Goal: Obtain resource: Download file/media

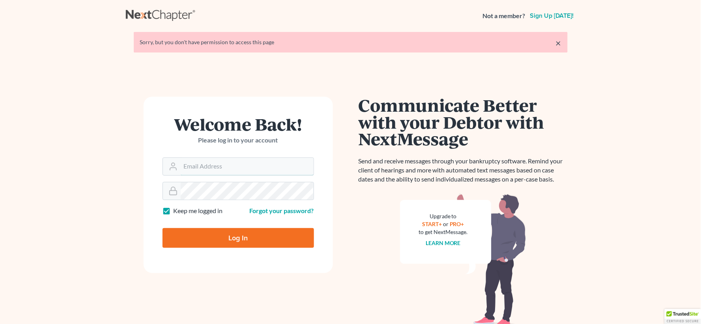
type input "[EMAIL_ADDRESS][DOMAIN_NAME]"
click at [242, 241] on input "Log In" at bounding box center [239, 238] width 152 height 20
type input "Thinking..."
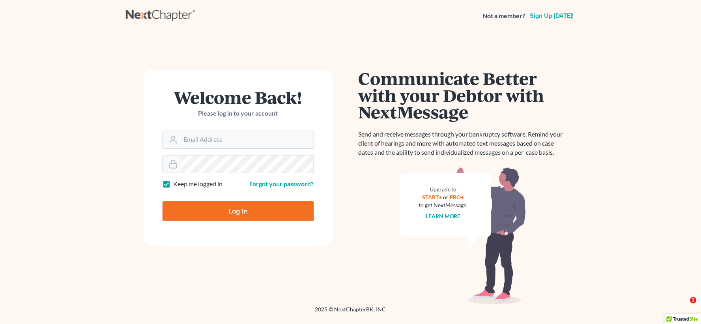
type input "[EMAIL_ADDRESS][DOMAIN_NAME]"
click at [229, 214] on input "Log In" at bounding box center [239, 211] width 152 height 20
type input "Thinking..."
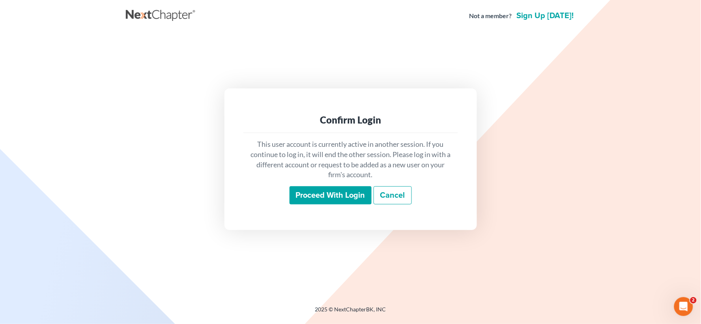
click at [304, 200] on input "Proceed with login" at bounding box center [331, 195] width 82 height 18
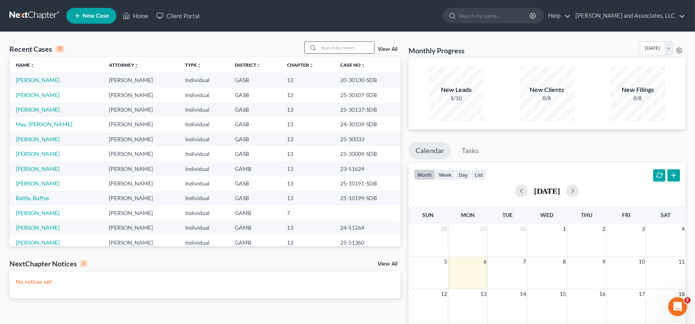
click at [356, 50] on input "search" at bounding box center [346, 47] width 55 height 11
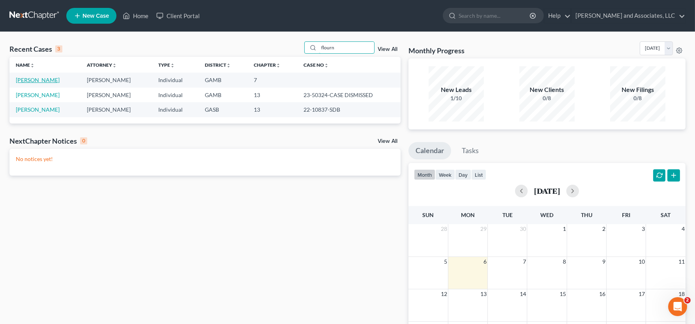
type input "flourn"
drag, startPoint x: 34, startPoint y: 81, endPoint x: 34, endPoint y: 86, distance: 4.8
click at [33, 82] on link "Flournoy, Nakimia" at bounding box center [38, 80] width 44 height 7
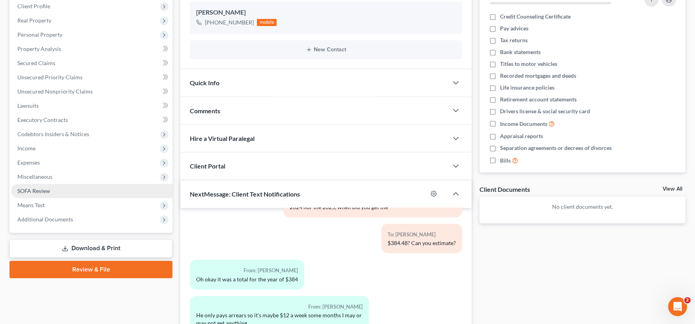
scroll to position [131, 0]
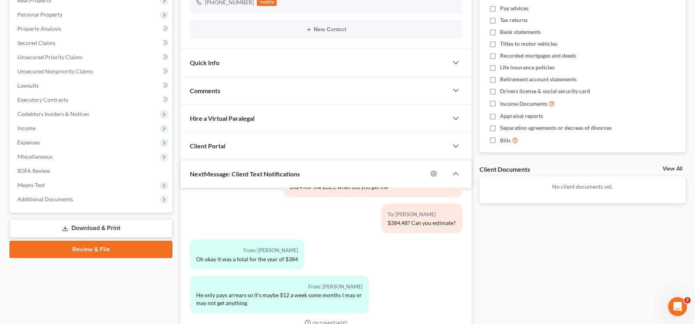
click at [88, 226] on link "Download & Print" at bounding box center [90, 228] width 163 height 19
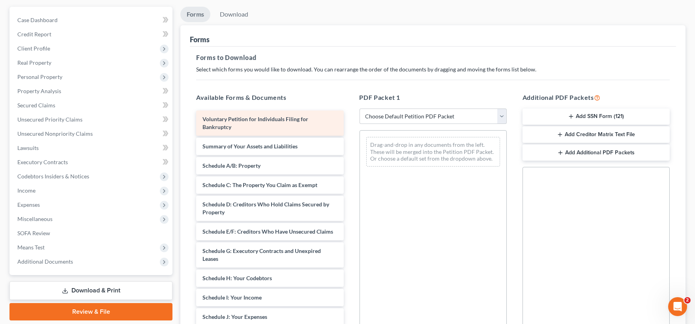
scroll to position [88, 0]
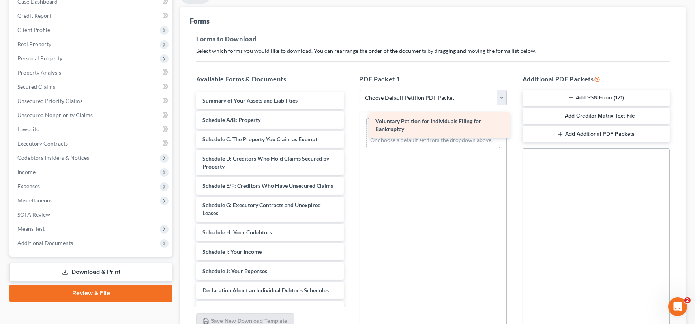
drag, startPoint x: 298, startPoint y: 104, endPoint x: 471, endPoint y: 125, distance: 174.1
click at [350, 125] on div "Voluntary Petition for Individuals Filing for Bankruptcy Voluntary Petition for…" at bounding box center [270, 279] width 160 height 374
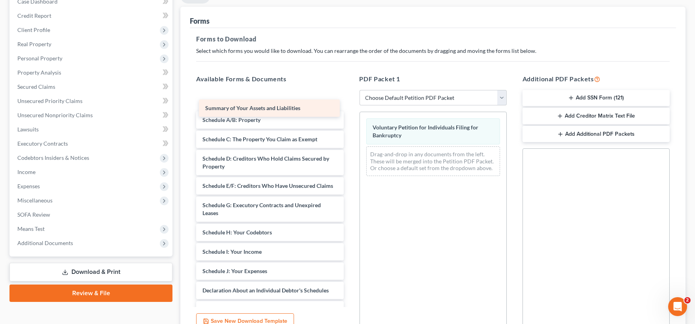
drag, startPoint x: 282, startPoint y: 103, endPoint x: 285, endPoint y: 110, distance: 8.4
click at [285, 110] on div "Summary of Your Assets and Liabilities Summary of Your Assets and Liabilities S…" at bounding box center [270, 279] width 160 height 374
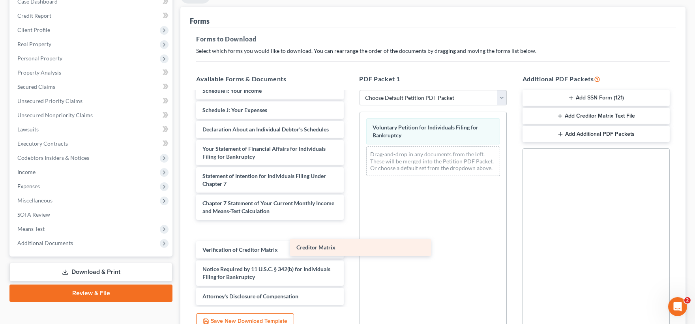
scroll to position [149, 0]
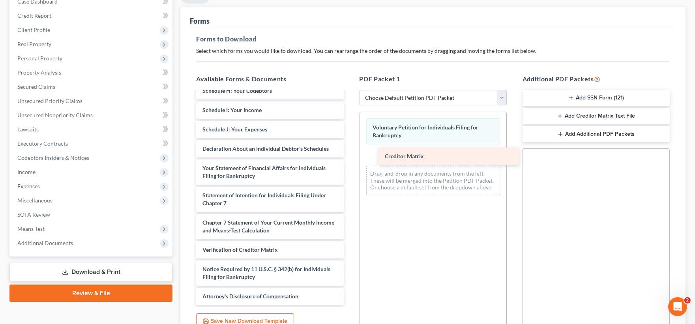
drag, startPoint x: 251, startPoint y: 229, endPoint x: 427, endPoint y: 155, distance: 190.7
click at [350, 155] on div "Creditor Matrix Summary of Your Assets and Liabilities Schedule A/B: Property S…" at bounding box center [270, 127] width 160 height 355
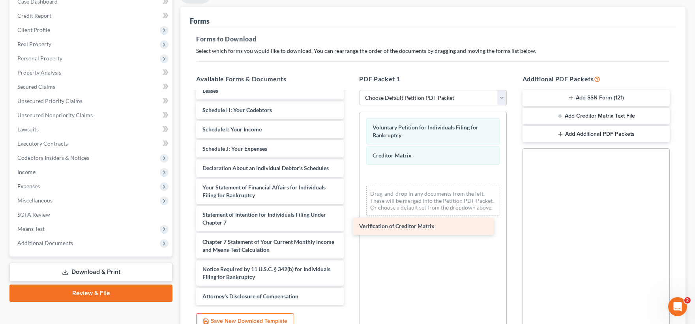
scroll to position [130, 0]
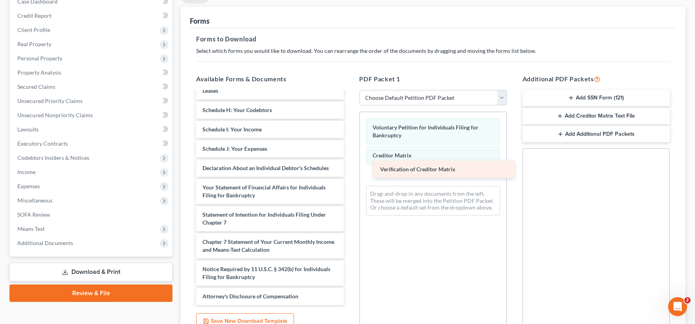
drag, startPoint x: 246, startPoint y: 250, endPoint x: 423, endPoint y: 170, distance: 194.8
click at [350, 170] on div "Verification of Creditor Matrix Summary of Your Assets and Liabilities Schedule…" at bounding box center [270, 137] width 160 height 335
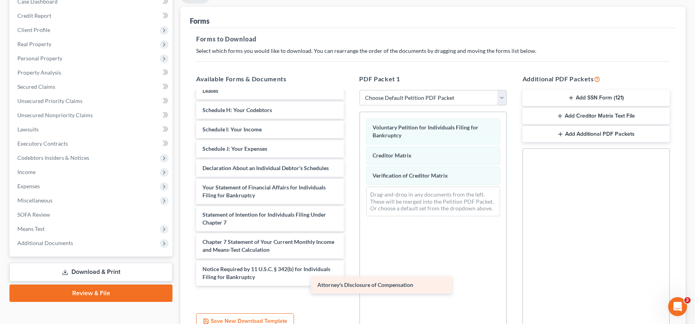
scroll to position [110, 0]
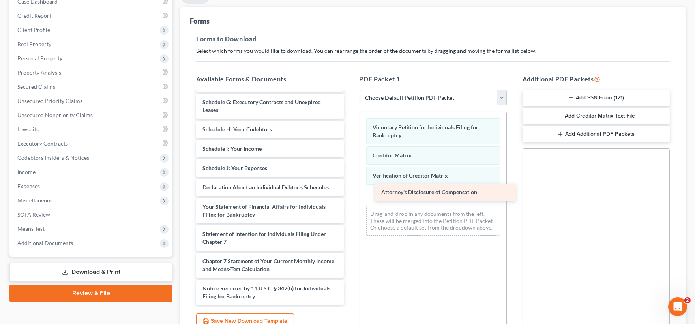
drag, startPoint x: 246, startPoint y: 296, endPoint x: 425, endPoint y: 192, distance: 206.7
click at [350, 192] on div "Attorney's Disclosure of Compensation Summary of Your Assets and Liabilities Sc…" at bounding box center [270, 147] width 160 height 316
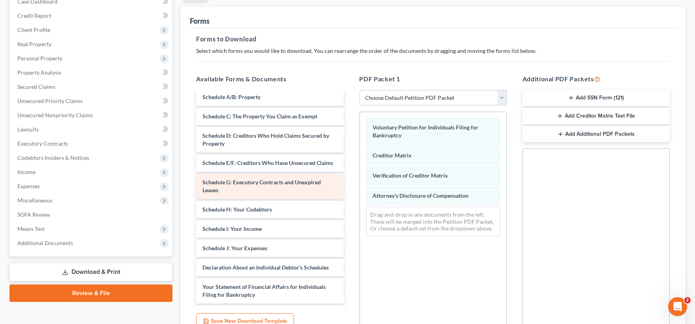
scroll to position [0, 0]
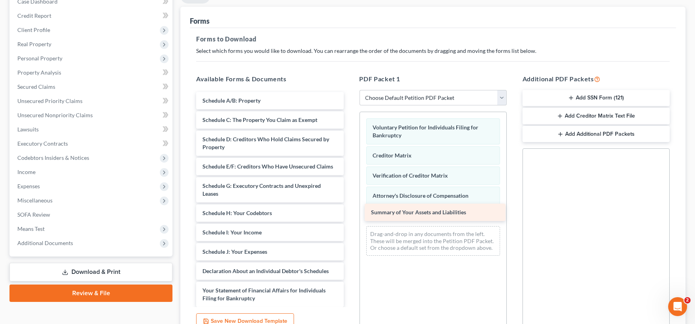
drag, startPoint x: 244, startPoint y: 99, endPoint x: 412, endPoint y: 211, distance: 202.4
click at [350, 211] on div "Summary of Your Assets and Liabilities Summary of Your Assets and Liabilities S…" at bounding box center [270, 240] width 160 height 297
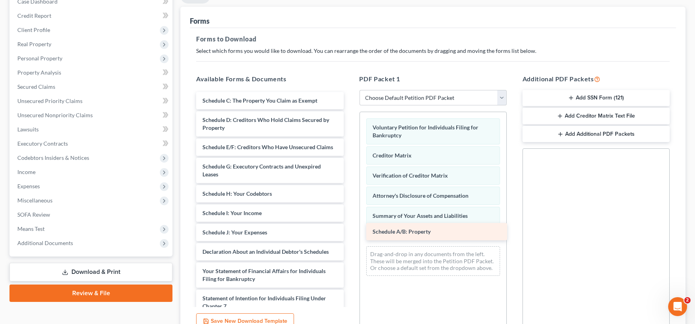
drag, startPoint x: 265, startPoint y: 103, endPoint x: 435, endPoint y: 234, distance: 214.9
click at [350, 234] on div "Schedule A/B: Property Schedule A/B: Property Schedule C: The Property You Clai…" at bounding box center [270, 230] width 160 height 277
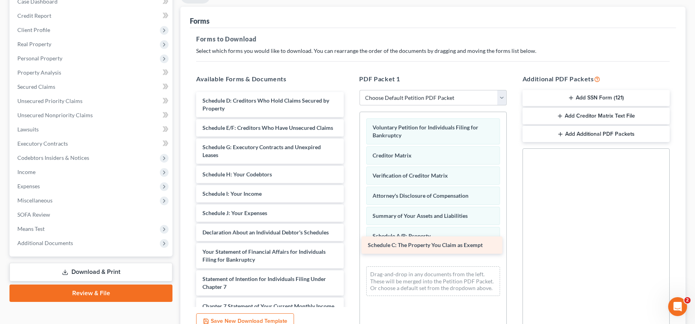
drag, startPoint x: 265, startPoint y: 94, endPoint x: 431, endPoint y: 238, distance: 219.8
click at [350, 238] on div "Schedule C: The Property You Claim as Exempt Schedule C: The Property You Claim…" at bounding box center [270, 221] width 160 height 258
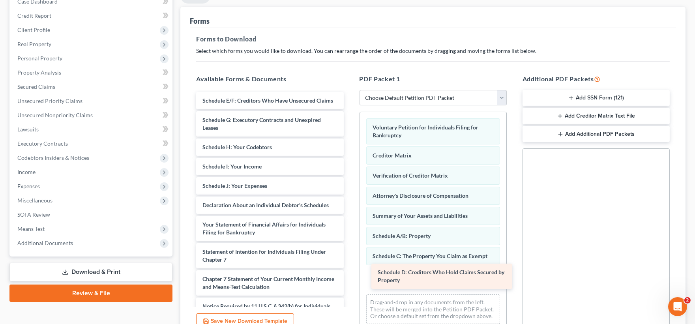
drag, startPoint x: 261, startPoint y: 103, endPoint x: 436, endPoint y: 275, distance: 245.6
click at [350, 275] on div "Schedule D: Creditors Who Hold Claims Secured by Property Schedule D: Creditors…" at bounding box center [270, 207] width 160 height 231
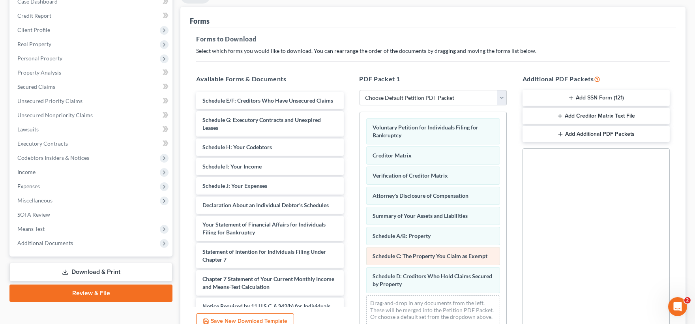
scroll to position [18, 0]
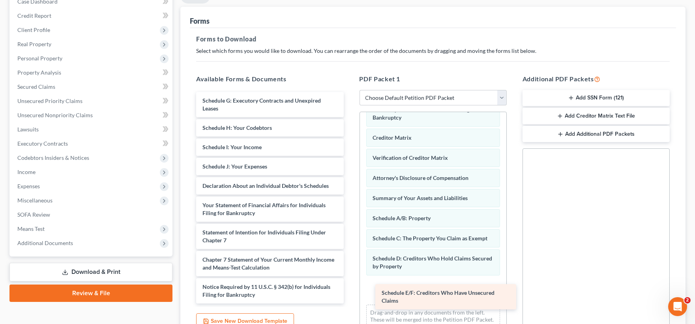
drag, startPoint x: 251, startPoint y: 105, endPoint x: 431, endPoint y: 296, distance: 261.9
click at [350, 297] on div "Schedule E/F: Creditors Who Have Unsecured Claims Schedule E/F: Creditors Who H…" at bounding box center [270, 198] width 160 height 212
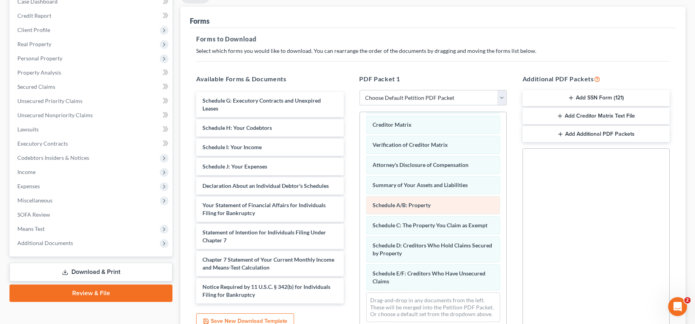
scroll to position [46, 0]
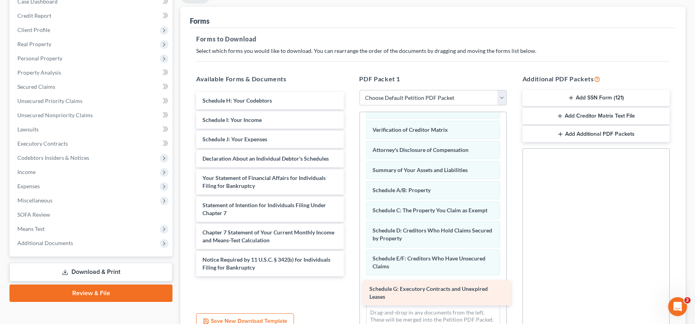
drag, startPoint x: 246, startPoint y: 103, endPoint x: 413, endPoint y: 291, distance: 251.9
click at [350, 276] on div "Schedule G: Executory Contracts and Unexpired Leases Schedule G: Executory Cont…" at bounding box center [270, 184] width 160 height 184
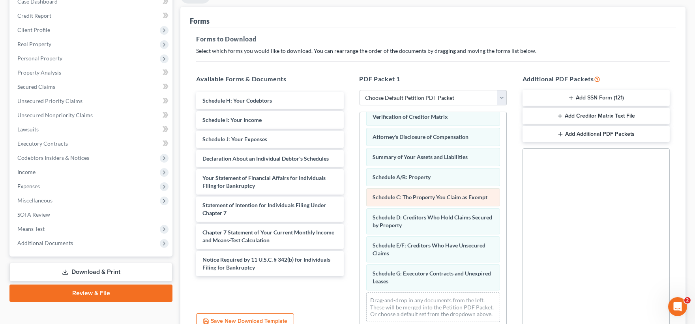
scroll to position [74, 0]
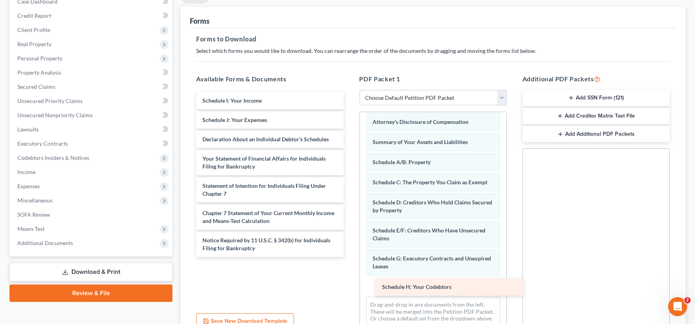
drag, startPoint x: 235, startPoint y: 101, endPoint x: 414, endPoint y: 287, distance: 259.0
click at [350, 257] on div "Schedule H: Your Codebtors Schedule H: Your Codebtors Schedule I: Your Income S…" at bounding box center [270, 174] width 160 height 165
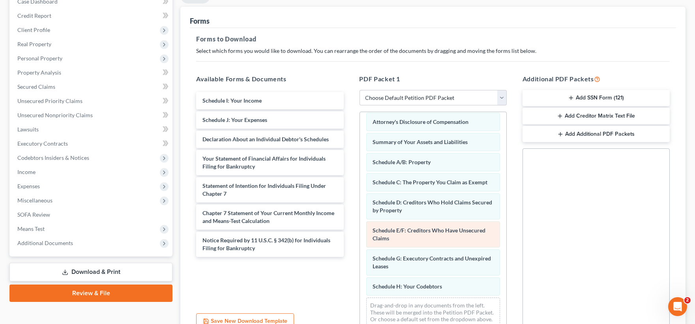
scroll to position [94, 0]
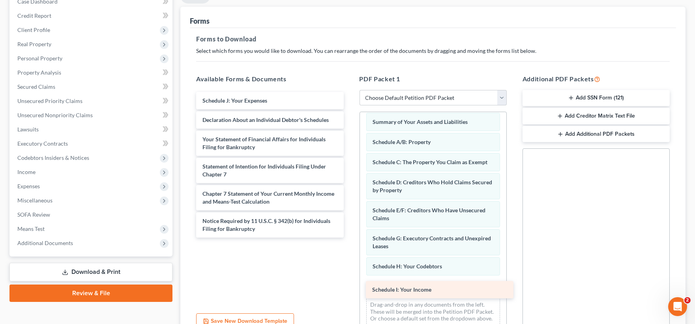
drag, startPoint x: 247, startPoint y: 103, endPoint x: 417, endPoint y: 292, distance: 254.3
click at [350, 238] on div "Schedule I: Your Income Schedule I: Your Income Schedule J: Your Expenses Decla…" at bounding box center [270, 165] width 160 height 146
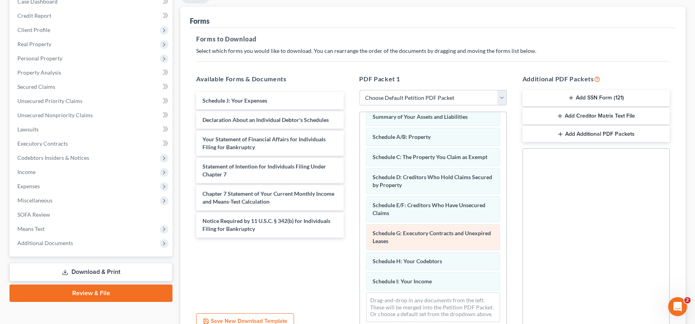
scroll to position [114, 0]
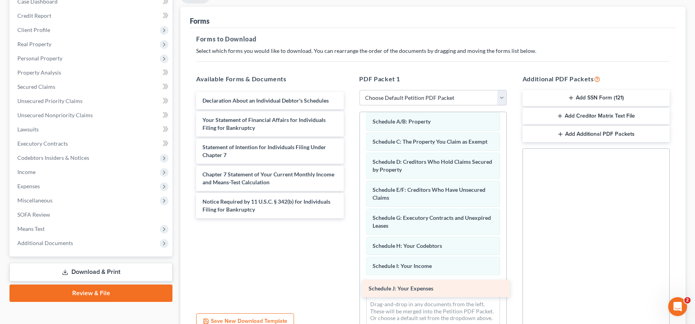
drag, startPoint x: 238, startPoint y: 101, endPoint x: 404, endPoint y: 289, distance: 251.1
click at [350, 218] on div "Schedule J: Your Expenses Schedule J: Your Expenses Declaration About an Indivi…" at bounding box center [270, 155] width 160 height 126
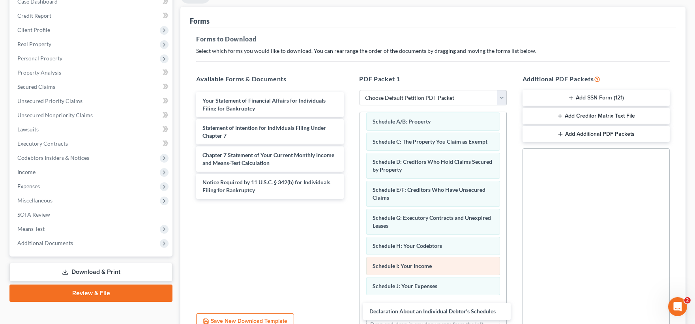
drag, startPoint x: 245, startPoint y: 102, endPoint x: 413, endPoint y: 282, distance: 246.3
click at [350, 199] on div "Declaration About an Individual Debtor's Schedules Declaration About an Individ…" at bounding box center [270, 145] width 160 height 107
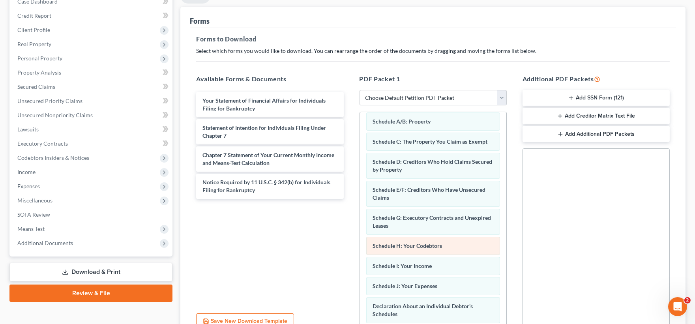
scroll to position [163, 0]
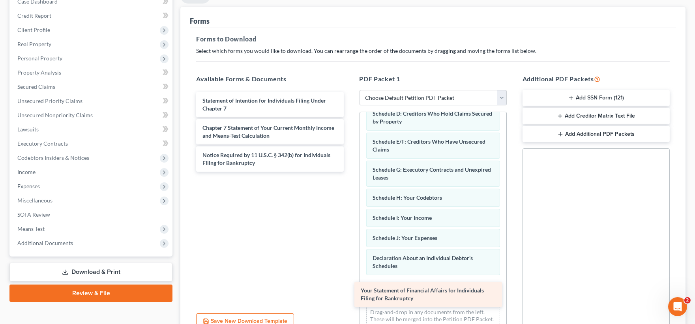
drag, startPoint x: 269, startPoint y: 107, endPoint x: 427, endPoint y: 297, distance: 247.4
click at [350, 172] on div "Your Statement of Financial Affairs for Individuals Filing for Bankruptcy Your …" at bounding box center [270, 132] width 160 height 80
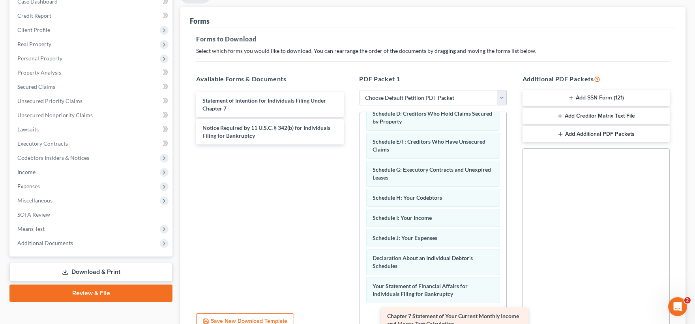
drag, startPoint x: 261, startPoint y: 133, endPoint x: 446, endPoint y: 321, distance: 263.4
click at [350, 144] on div "Chapter 7 Statement of Your Current Monthly Income and Means-Test Calculation S…" at bounding box center [270, 118] width 160 height 52
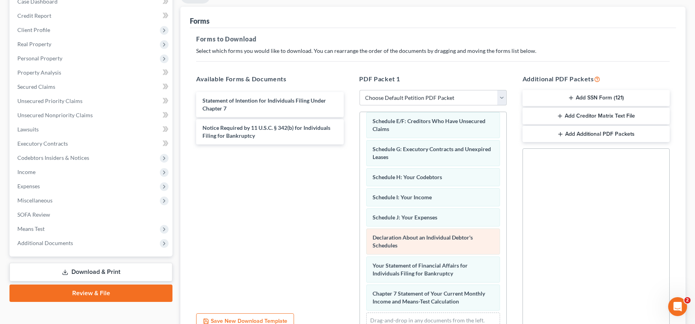
scroll to position [219, 0]
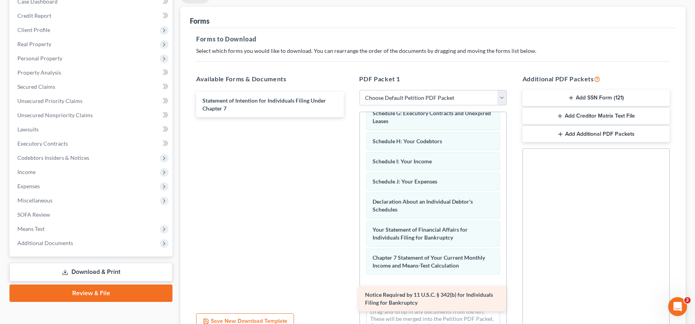
drag, startPoint x: 254, startPoint y: 135, endPoint x: 419, endPoint y: 302, distance: 234.4
click at [350, 117] on div "Notice Required by 11 U.S.C. § 342(b) for Individuals Filing for Bankruptcy Sta…" at bounding box center [270, 104] width 160 height 25
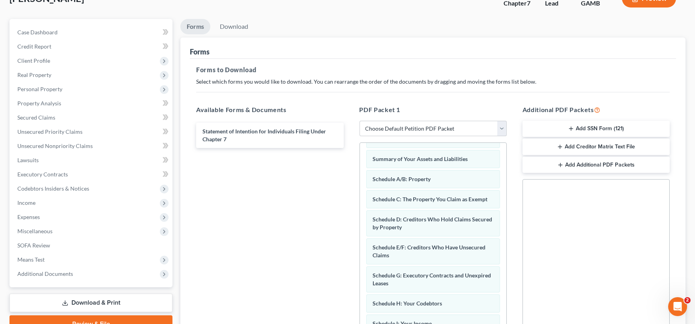
scroll to position [0, 0]
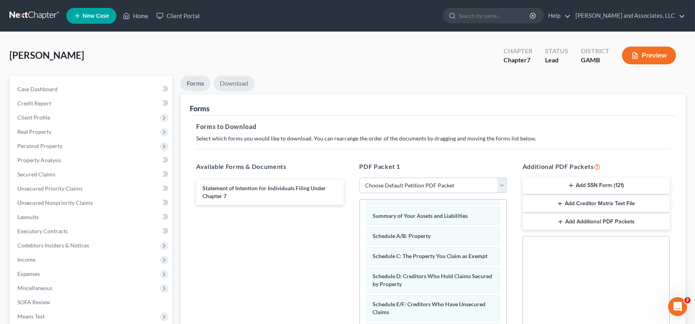
click at [243, 83] on link "Download" at bounding box center [233, 83] width 41 height 15
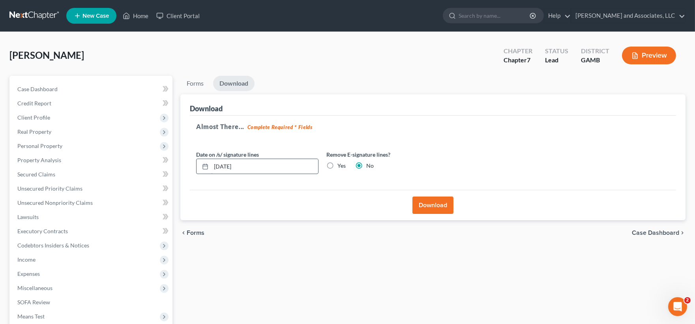
click at [248, 165] on input "[DATE]" at bounding box center [264, 166] width 107 height 15
type input "1"
type input "09/29/2025"
click at [429, 209] on button "Download" at bounding box center [432, 205] width 41 height 17
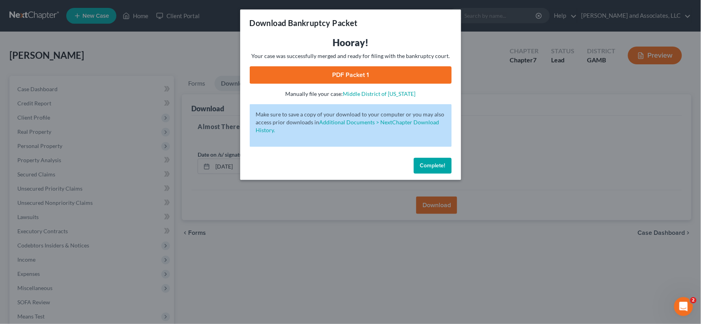
click at [381, 73] on link "PDF Packet 1" at bounding box center [351, 74] width 202 height 17
click at [420, 163] on span "Complete!" at bounding box center [432, 165] width 25 height 7
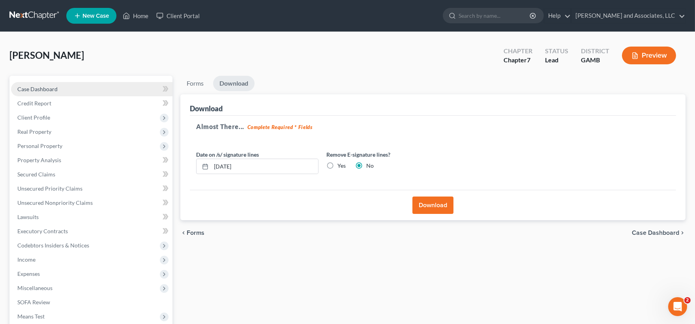
click at [44, 86] on span "Case Dashboard" at bounding box center [37, 89] width 40 height 7
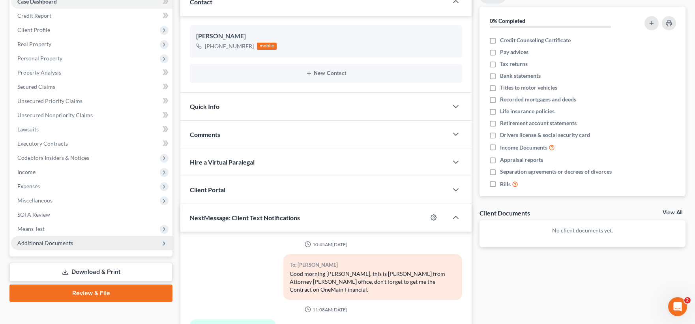
scroll to position [1455, 0]
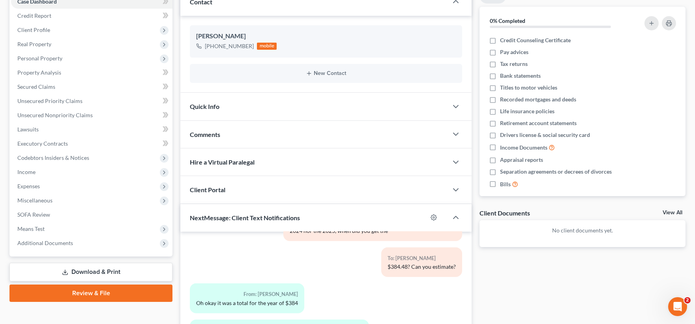
click at [85, 269] on link "Download & Print" at bounding box center [90, 272] width 163 height 19
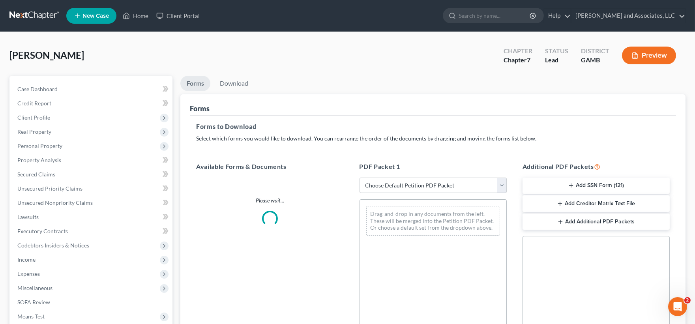
click at [586, 182] on button "Add SSN Form (121)" at bounding box center [595, 186] width 147 height 17
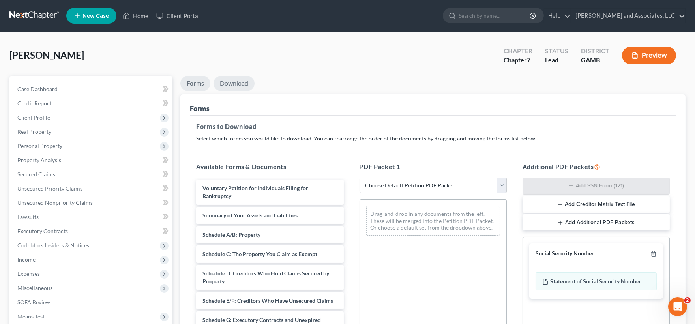
click at [232, 82] on link "Download" at bounding box center [233, 83] width 41 height 15
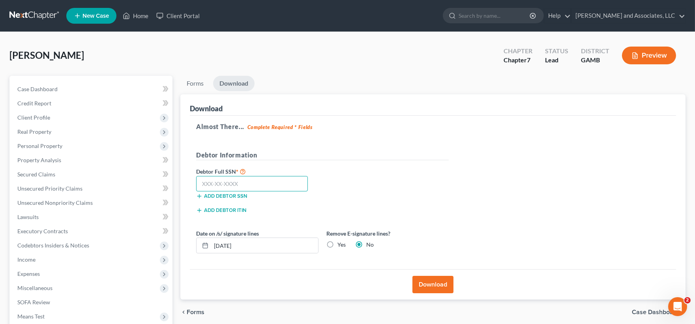
click at [227, 179] on input "text" at bounding box center [252, 184] width 112 height 16
type input "260-39-4845"
click at [257, 245] on input "[DATE]" at bounding box center [264, 245] width 107 height 15
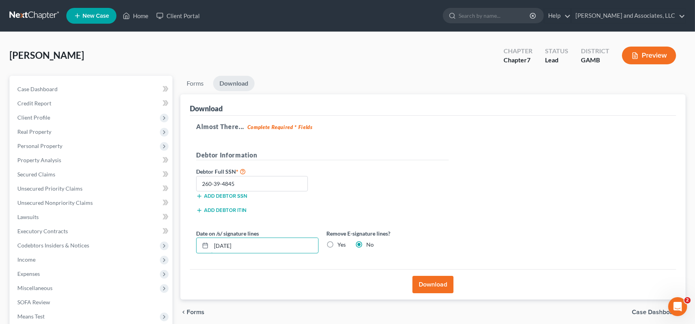
type input "09/30/2025"
click at [444, 289] on button "Download" at bounding box center [432, 284] width 41 height 17
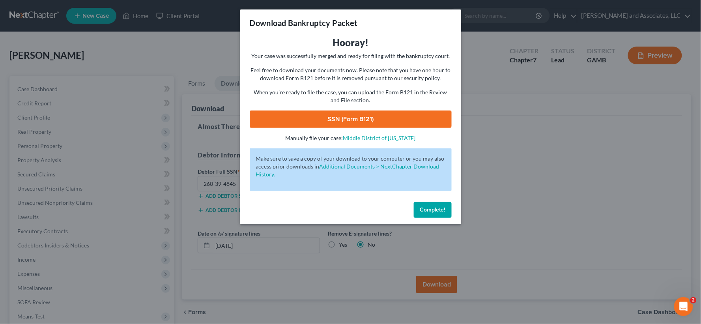
click at [381, 122] on link "SSN (Form B121)" at bounding box center [351, 118] width 202 height 17
click at [433, 211] on span "Complete!" at bounding box center [432, 209] width 25 height 7
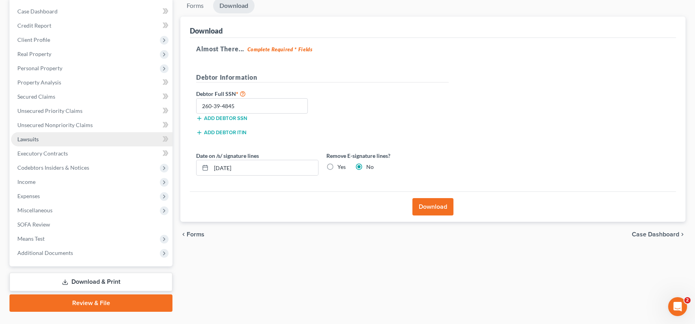
scroll to position [88, 0]
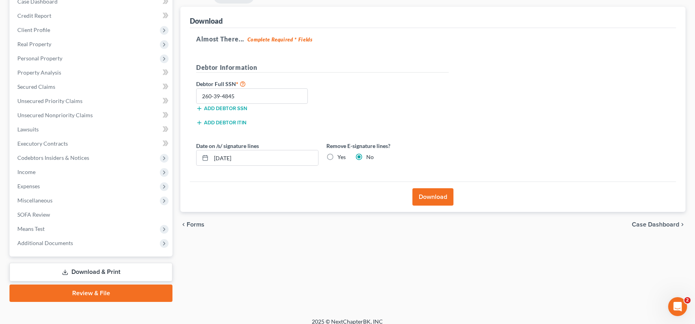
click at [81, 269] on link "Download & Print" at bounding box center [90, 272] width 163 height 19
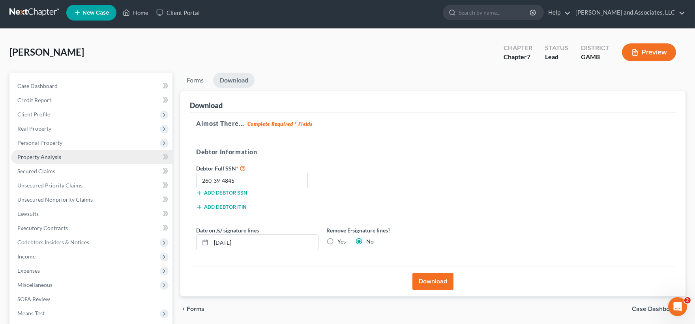
scroll to position [0, 0]
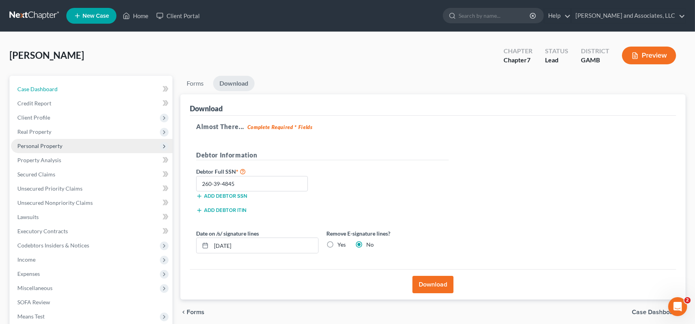
drag, startPoint x: 47, startPoint y: 91, endPoint x: 33, endPoint y: 146, distance: 56.9
click at [47, 91] on span "Case Dashboard" at bounding box center [37, 89] width 40 height 7
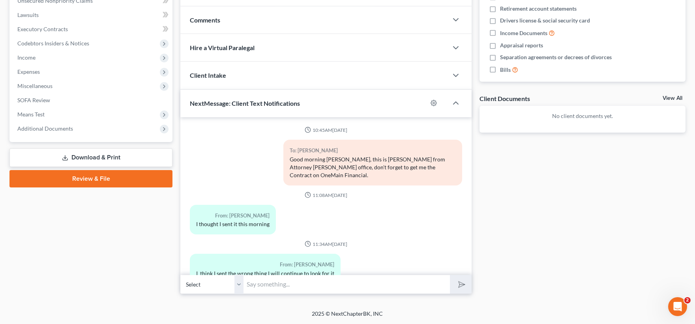
scroll to position [1455, 0]
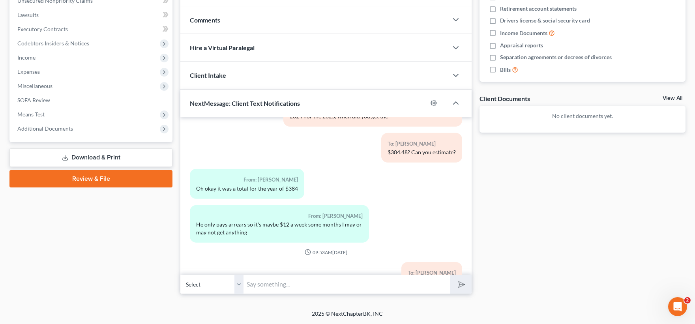
click at [80, 153] on link "Download & Print" at bounding box center [90, 157] width 163 height 19
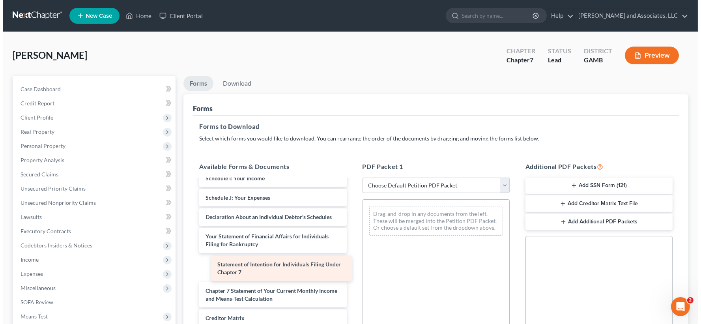
scroll to position [168, 0]
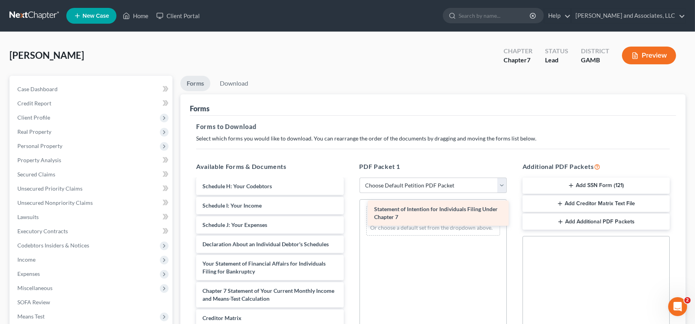
drag, startPoint x: 263, startPoint y: 270, endPoint x: 434, endPoint y: 215, distance: 180.0
click at [350, 215] on div "Statement of Intention for Individuals Filing Under Chapter 7 Voluntary Petitio…" at bounding box center [270, 206] width 160 height 374
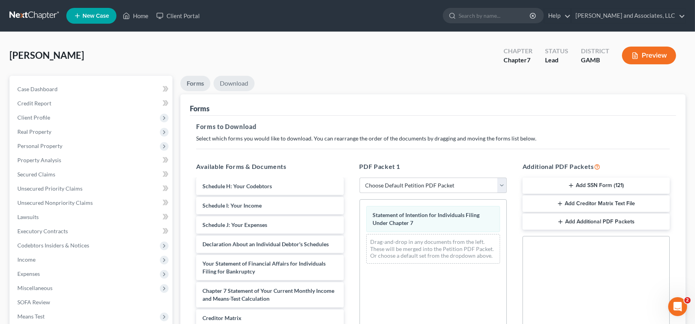
click at [236, 84] on link "Download" at bounding box center [233, 83] width 41 height 15
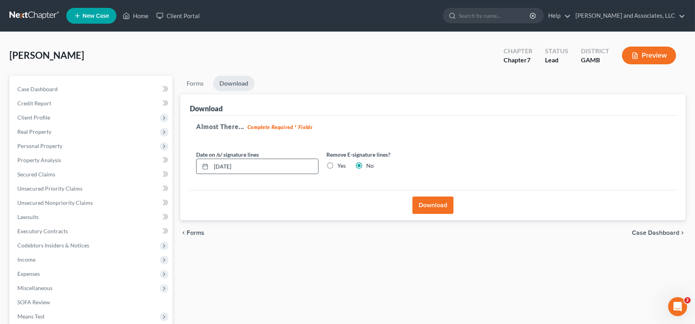
click at [249, 164] on input "[DATE]" at bounding box center [264, 166] width 107 height 15
drag, startPoint x: 249, startPoint y: 164, endPoint x: 253, endPoint y: 144, distance: 19.6
click at [250, 163] on input "[DATE]" at bounding box center [264, 166] width 107 height 15
type input "09/29/2029"
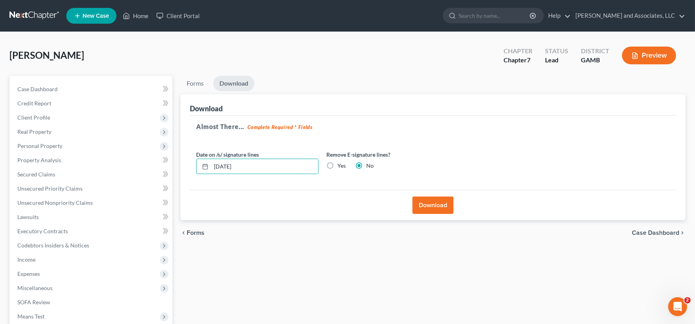
click at [427, 206] on button "Download" at bounding box center [432, 205] width 41 height 17
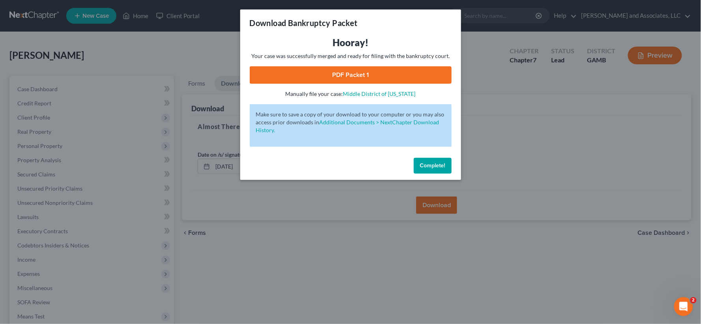
click at [403, 73] on link "PDF Packet 1" at bounding box center [351, 74] width 202 height 17
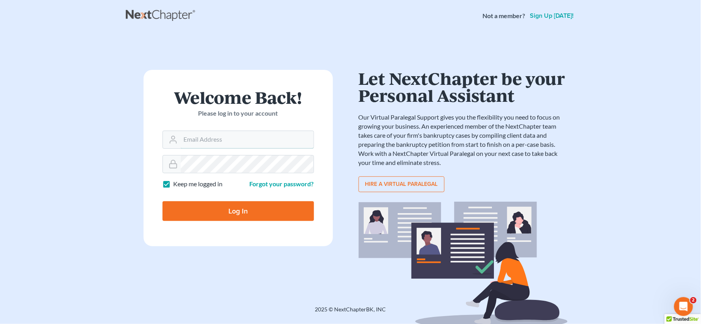
type input "[EMAIL_ADDRESS][DOMAIN_NAME]"
click at [265, 214] on input "Log In" at bounding box center [239, 211] width 152 height 20
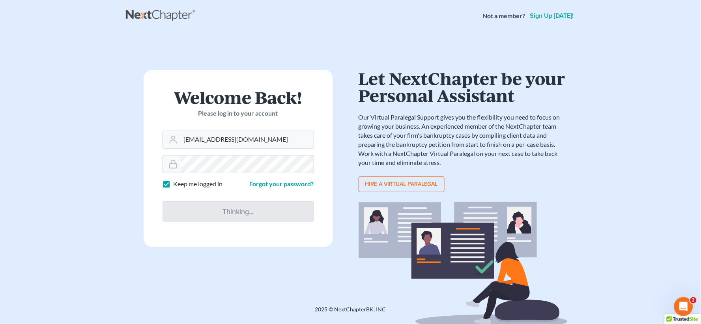
type input "Thinking..."
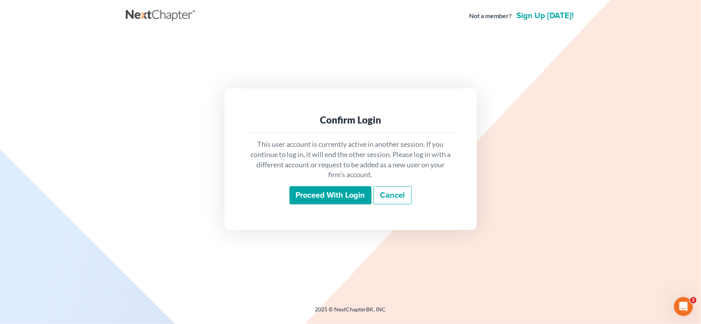
click at [336, 194] on input "Proceed with login" at bounding box center [331, 195] width 82 height 18
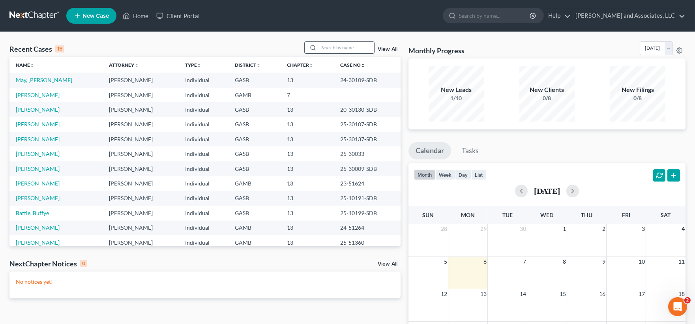
click at [346, 49] on input "search" at bounding box center [346, 47] width 55 height 11
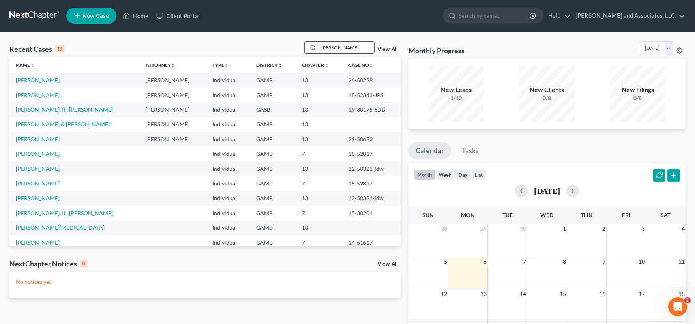
click at [348, 49] on input "[PERSON_NAME]" at bounding box center [346, 47] width 55 height 11
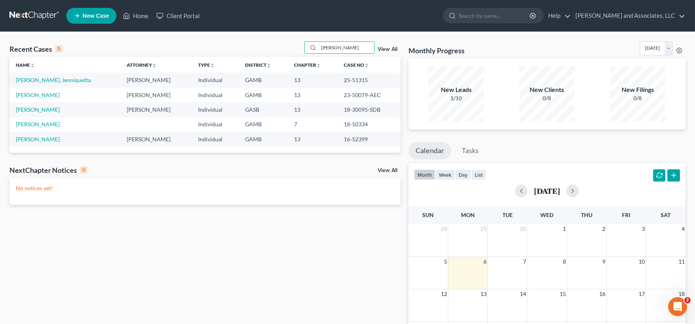
drag, startPoint x: 343, startPoint y: 49, endPoint x: 261, endPoint y: 46, distance: 82.5
click at [277, 44] on div "Recent Cases 5 [PERSON_NAME] View All" at bounding box center [204, 48] width 391 height 15
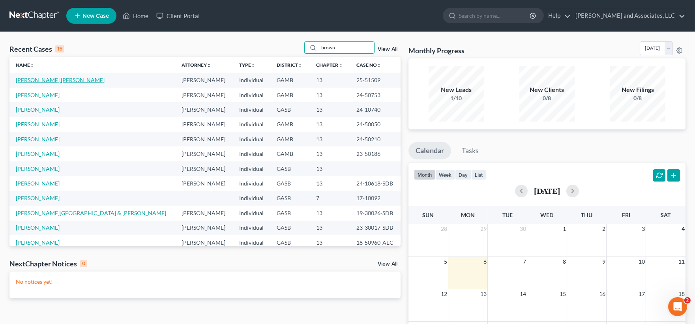
type input "brown"
click at [52, 81] on link "[PERSON_NAME] [PERSON_NAME]" at bounding box center [60, 80] width 89 height 7
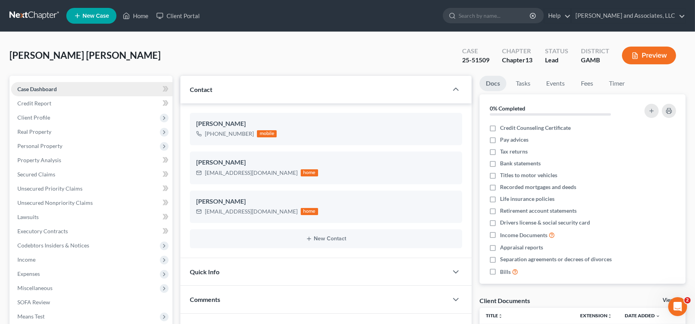
click at [45, 86] on span "Case Dashboard" at bounding box center [36, 89] width 39 height 7
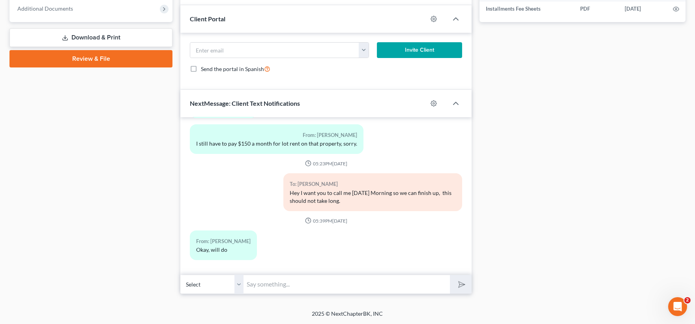
click at [114, 35] on link "Download & Print" at bounding box center [90, 37] width 163 height 19
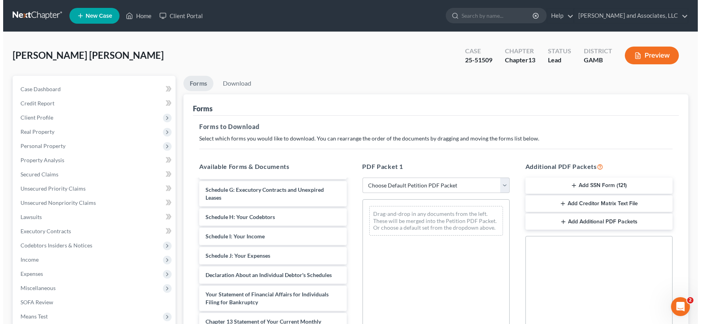
scroll to position [175, 0]
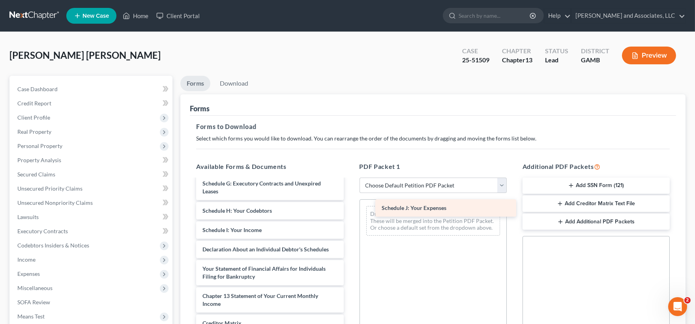
drag, startPoint x: 259, startPoint y: 258, endPoint x: 438, endPoint y: 210, distance: 185.6
click at [350, 210] on div "Schedule J: Your Expenses Installments Fee Sheets Installments Fee Sheets Volun…" at bounding box center [270, 200] width 160 height 393
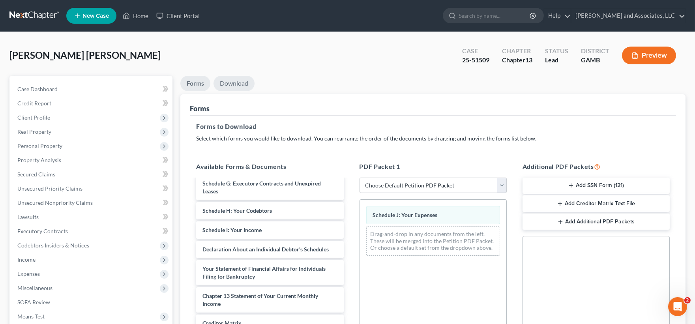
click at [235, 81] on link "Download" at bounding box center [233, 83] width 41 height 15
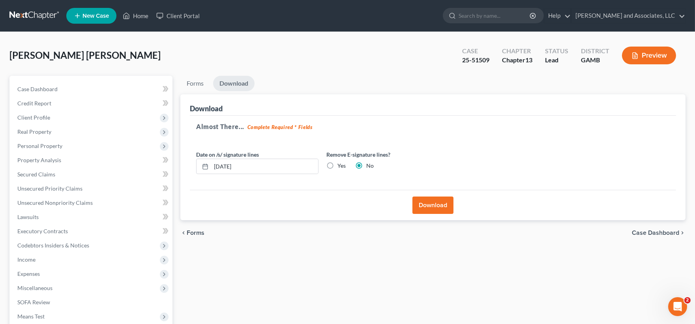
click at [443, 207] on button "Download" at bounding box center [432, 205] width 41 height 17
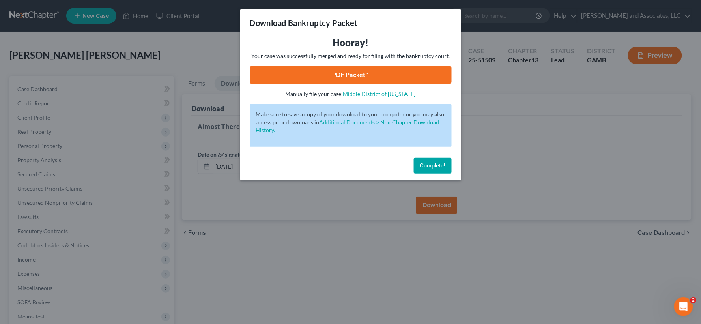
click at [391, 77] on link "PDF Packet 1" at bounding box center [351, 74] width 202 height 17
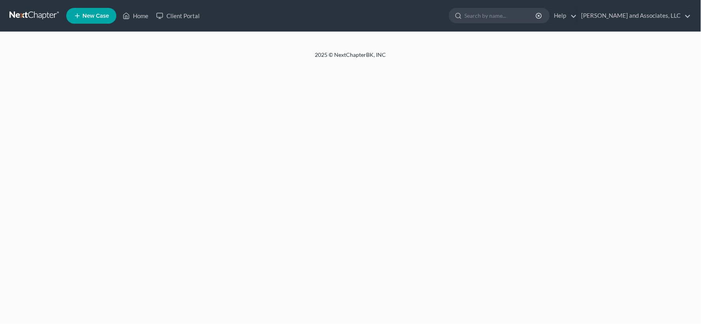
select select "1"
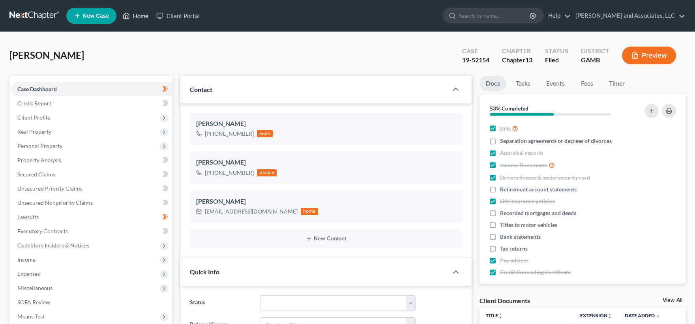
scroll to position [71, 0]
click at [137, 13] on link "Home" at bounding box center [136, 16] width 34 height 14
click at [139, 12] on link "Home" at bounding box center [136, 16] width 34 height 14
click at [145, 15] on link "Home" at bounding box center [136, 16] width 34 height 14
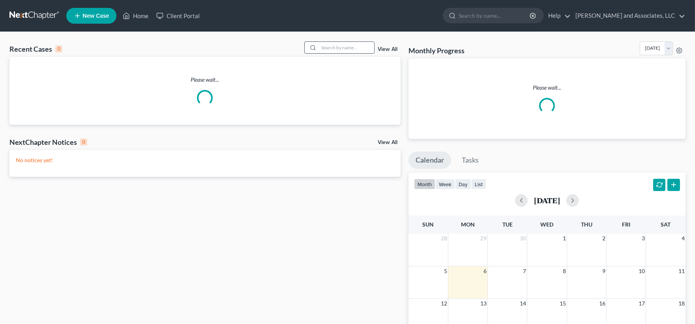
click at [368, 50] on input "search" at bounding box center [346, 47] width 55 height 11
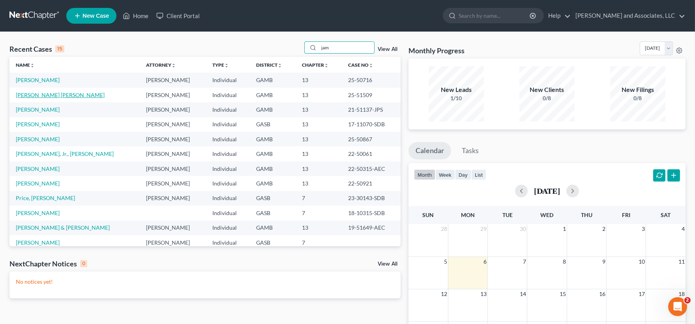
type input "jam"
drag, startPoint x: 67, startPoint y: 96, endPoint x: 97, endPoint y: 151, distance: 62.5
click at [66, 96] on link "[PERSON_NAME] [PERSON_NAME]" at bounding box center [60, 95] width 89 height 7
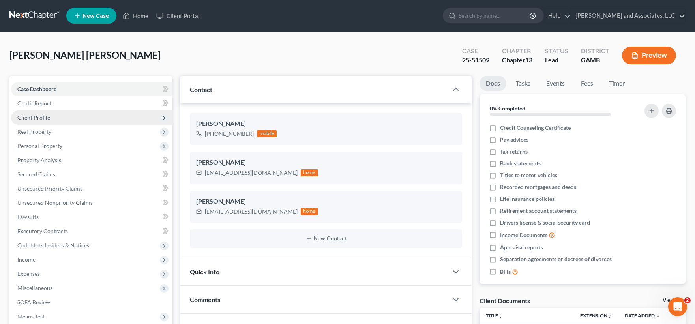
scroll to position [625, 0]
click at [42, 89] on span "Case Dashboard" at bounding box center [36, 89] width 39 height 7
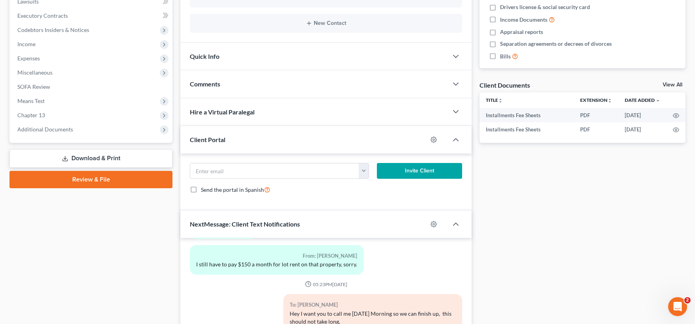
scroll to position [263, 0]
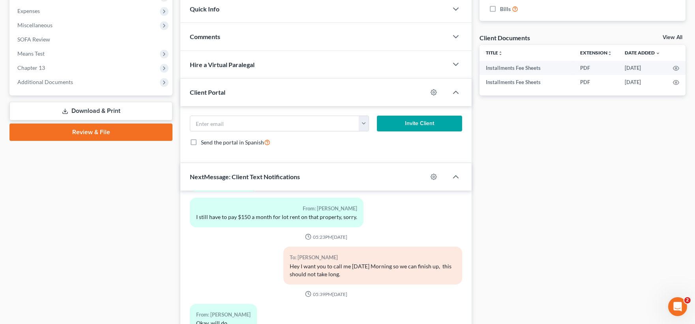
click at [101, 109] on link "Download & Print" at bounding box center [90, 111] width 163 height 19
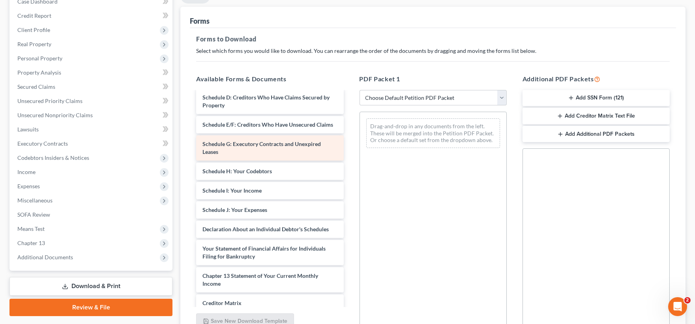
scroll to position [131, 0]
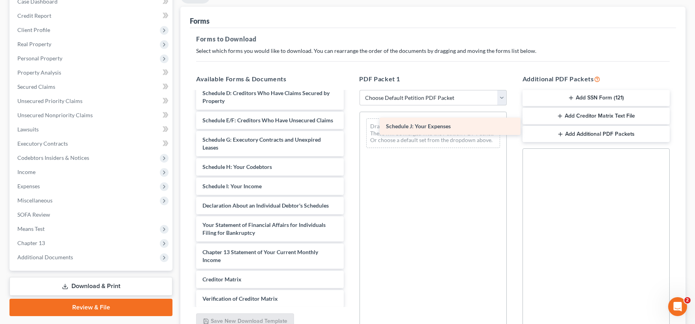
drag, startPoint x: 228, startPoint y: 214, endPoint x: 410, endPoint y: 128, distance: 202.1
click at [350, 128] on div "Schedule J: Your Expenses Installments Fee Sheets Installments Fee Sheets Volun…" at bounding box center [270, 157] width 160 height 393
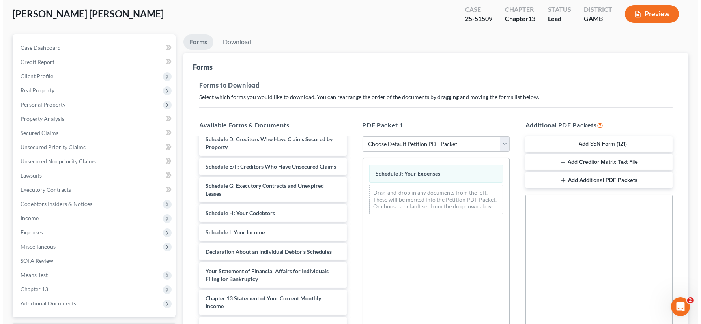
scroll to position [0, 0]
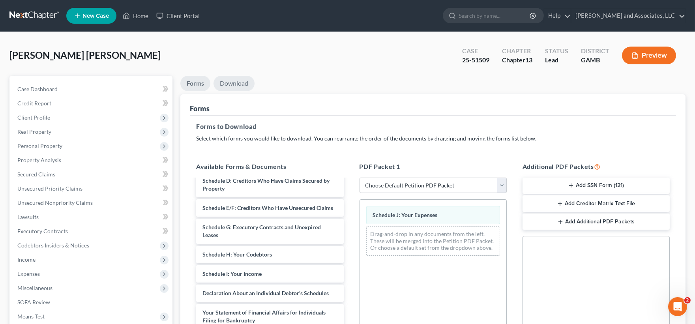
click at [235, 85] on link "Download" at bounding box center [233, 83] width 41 height 15
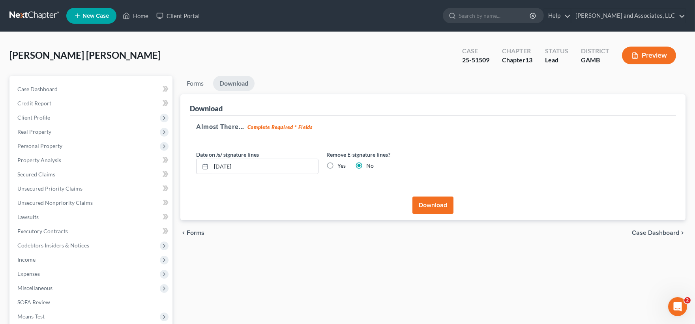
click at [437, 204] on button "Download" at bounding box center [432, 205] width 41 height 17
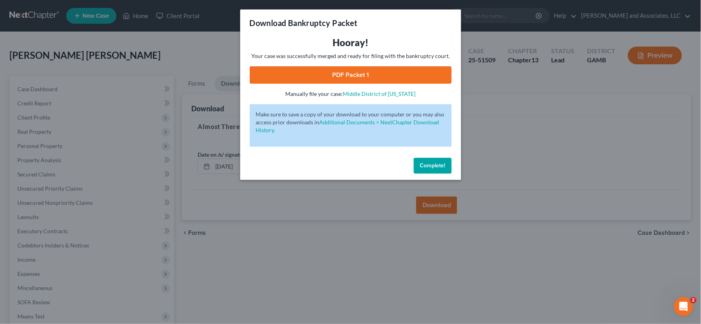
click at [359, 77] on link "PDF Packet 1" at bounding box center [351, 74] width 202 height 17
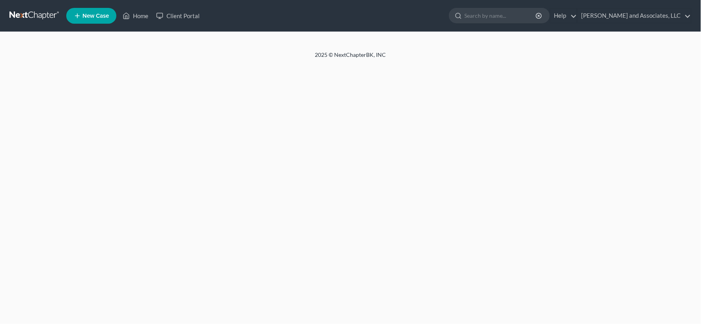
select select "2"
select select "1"
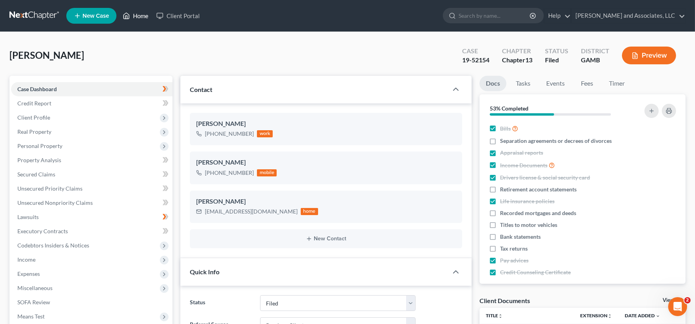
scroll to position [71, 0]
click at [149, 16] on link "Home" at bounding box center [136, 16] width 34 height 14
click at [143, 15] on link "Home" at bounding box center [136, 16] width 34 height 14
click at [137, 15] on link "Home" at bounding box center [136, 16] width 34 height 14
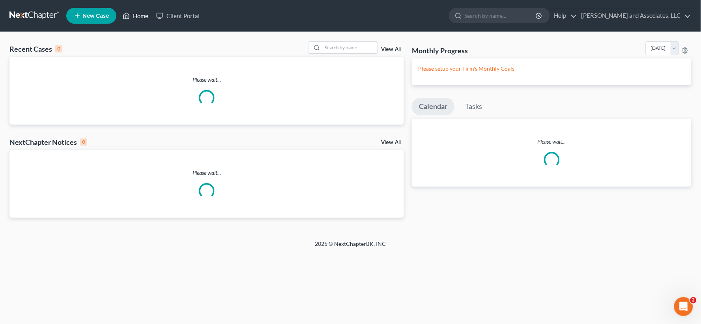
click at [141, 14] on link "Home" at bounding box center [136, 16] width 34 height 14
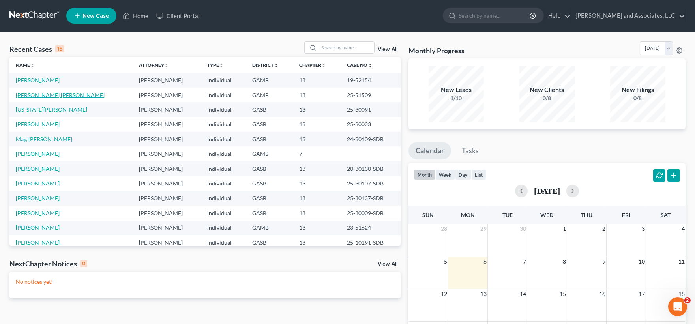
click at [47, 96] on link "[PERSON_NAME] [PERSON_NAME]" at bounding box center [60, 95] width 89 height 7
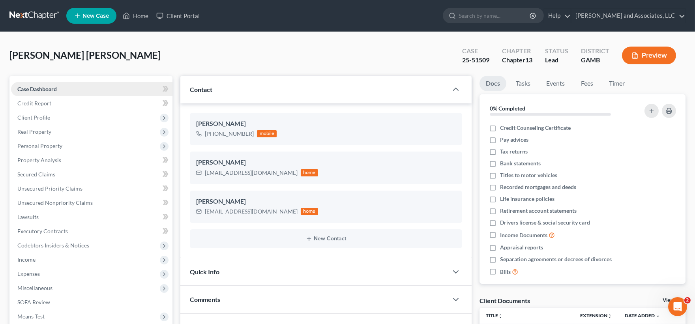
scroll to position [625, 0]
click at [45, 89] on span "Case Dashboard" at bounding box center [36, 89] width 39 height 7
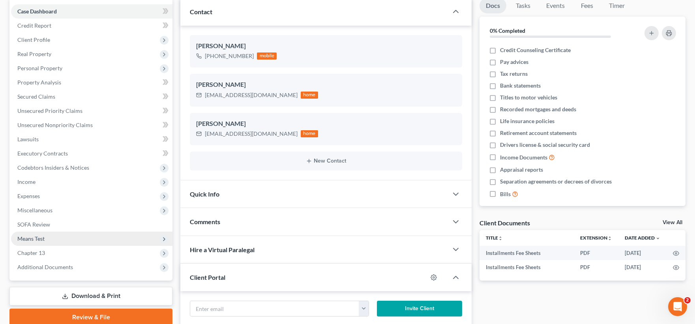
scroll to position [131, 0]
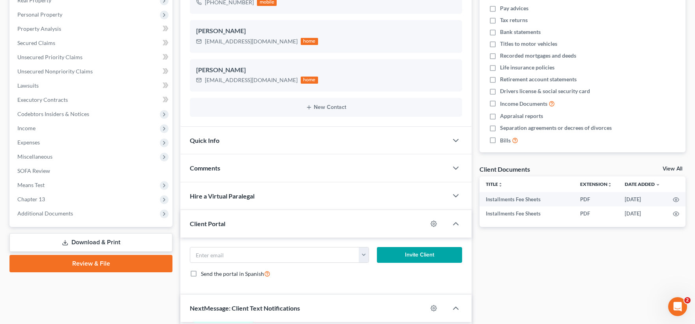
click at [94, 241] on link "Download & Print" at bounding box center [90, 242] width 163 height 19
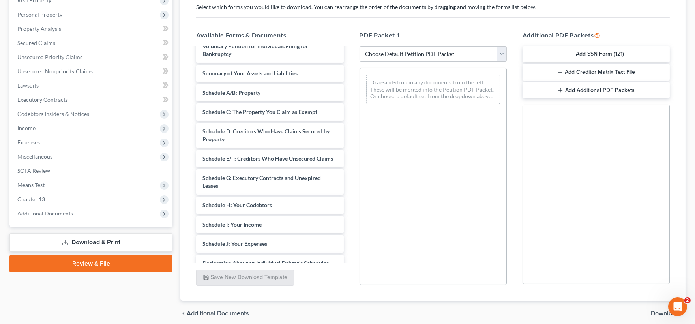
scroll to position [88, 0]
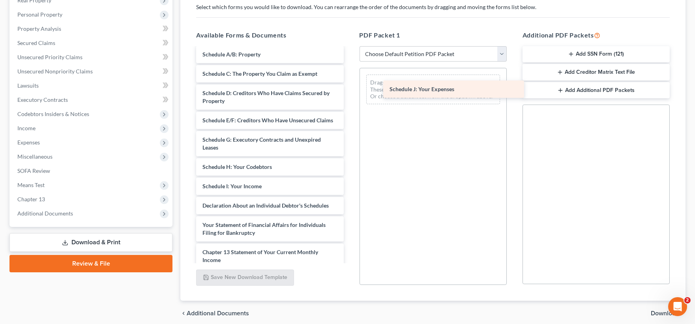
drag, startPoint x: 229, startPoint y: 209, endPoint x: 417, endPoint y: 84, distance: 225.7
click at [350, 84] on div "Schedule J: Your Expenses Installments Fee Sheets Installments Fee Sheets Volun…" at bounding box center [270, 157] width 160 height 393
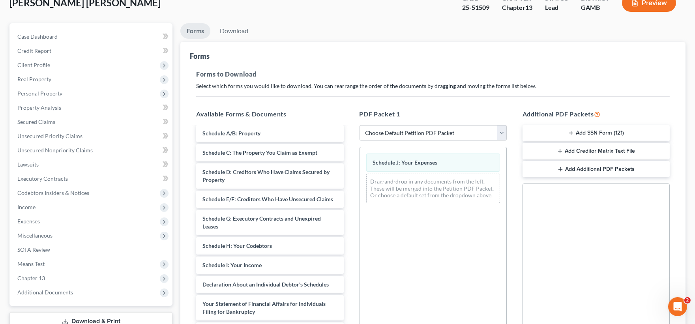
scroll to position [0, 0]
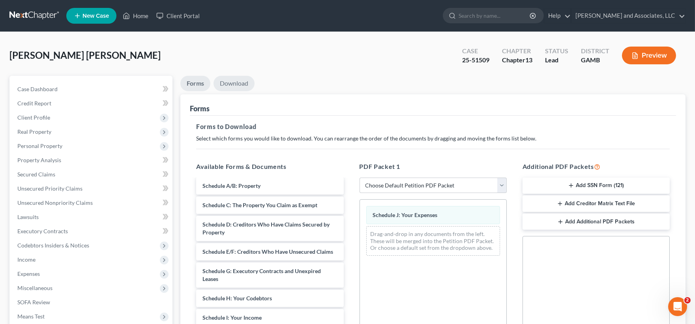
click at [230, 81] on link "Download" at bounding box center [233, 83] width 41 height 15
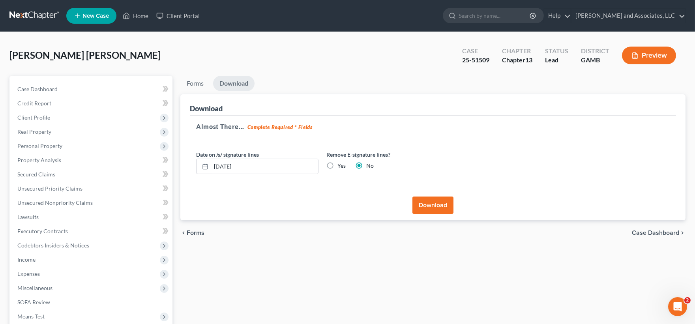
click at [441, 207] on button "Download" at bounding box center [432, 205] width 41 height 17
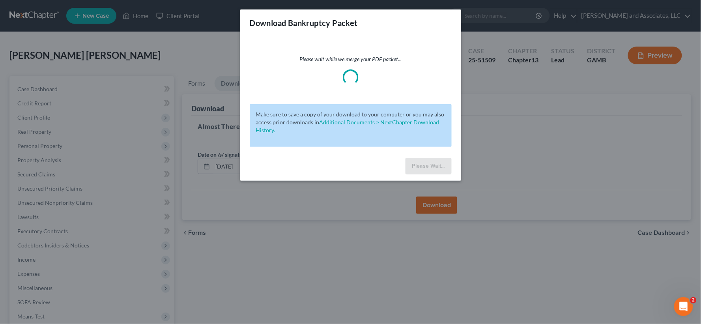
click at [51, 88] on div "Download Bankruptcy Packet Please wait while we merge your PDF packet... Make s…" at bounding box center [350, 162] width 701 height 324
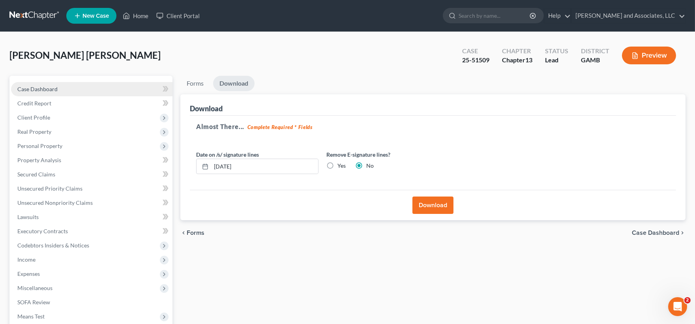
click at [53, 89] on span "Case Dashboard" at bounding box center [37, 89] width 40 height 7
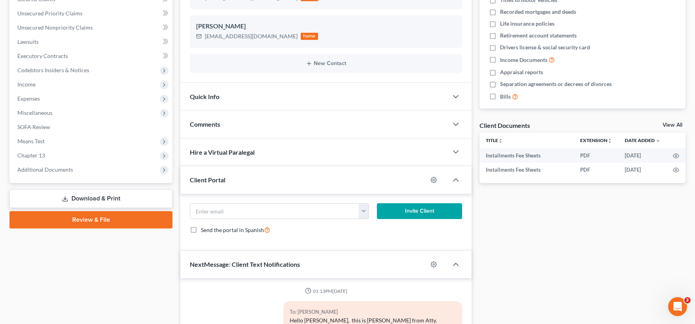
scroll to position [625, 0]
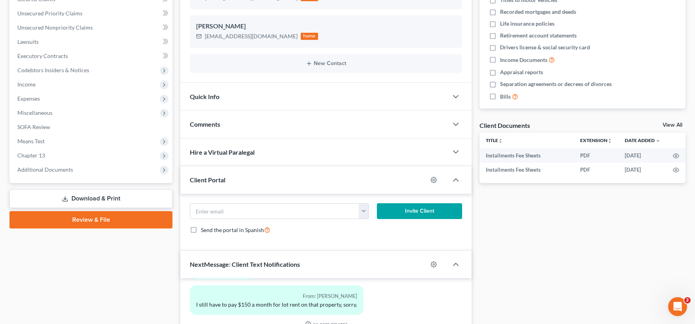
click at [82, 197] on link "Download & Print" at bounding box center [90, 198] width 163 height 19
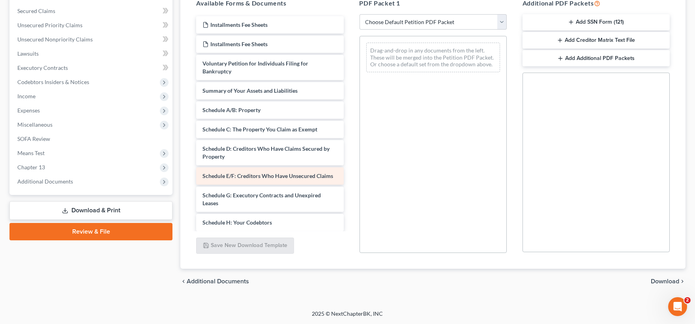
scroll to position [88, 0]
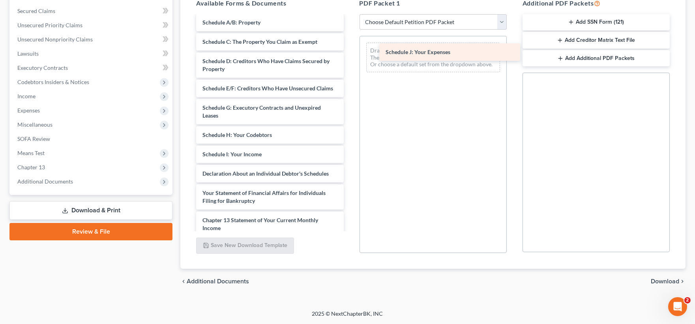
drag, startPoint x: 254, startPoint y: 182, endPoint x: 437, endPoint y: 53, distance: 223.8
click at [350, 53] on div "Schedule J: Your Expenses Installments Fee Sheets Installments Fee Sheets Volun…" at bounding box center [270, 125] width 160 height 393
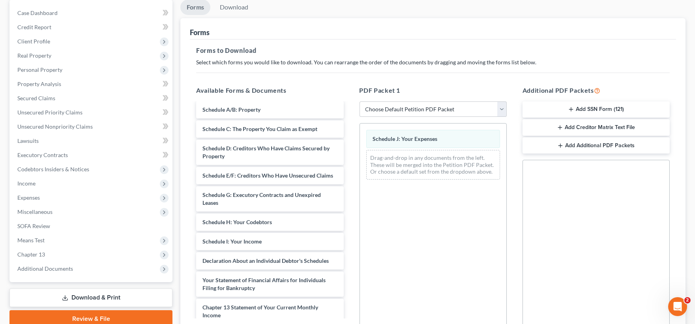
scroll to position [0, 0]
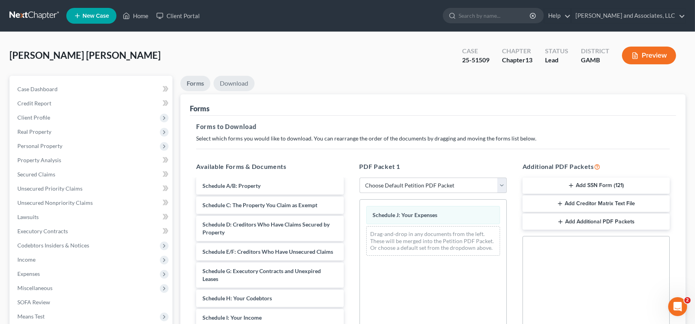
click at [247, 82] on link "Download" at bounding box center [233, 83] width 41 height 15
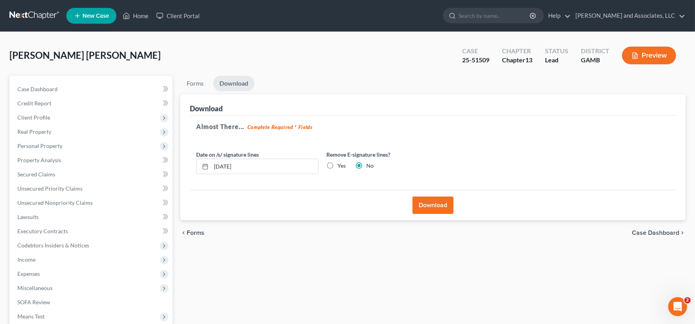
click at [440, 208] on button "Download" at bounding box center [432, 205] width 41 height 17
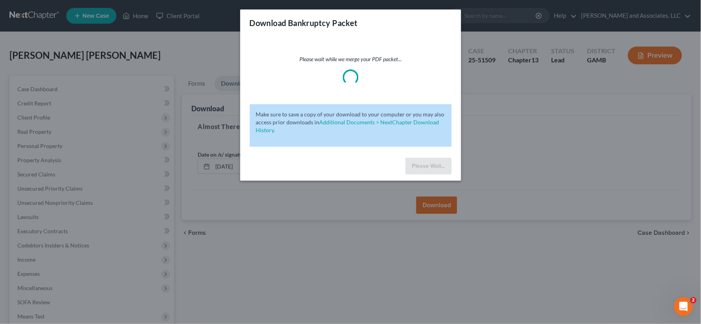
click at [529, 159] on div "Download Bankruptcy Packet Please wait while we merge your PDF packet... Make s…" at bounding box center [350, 162] width 701 height 324
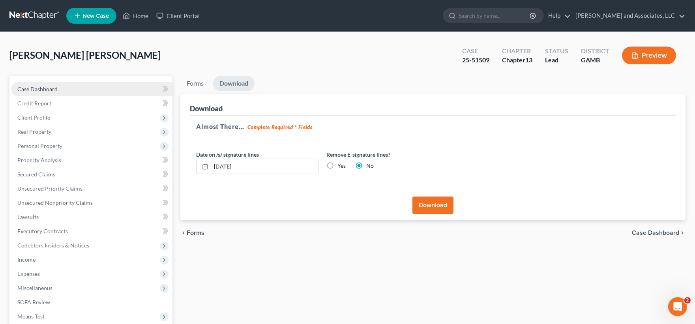
click at [56, 88] on span "Case Dashboard" at bounding box center [37, 89] width 40 height 7
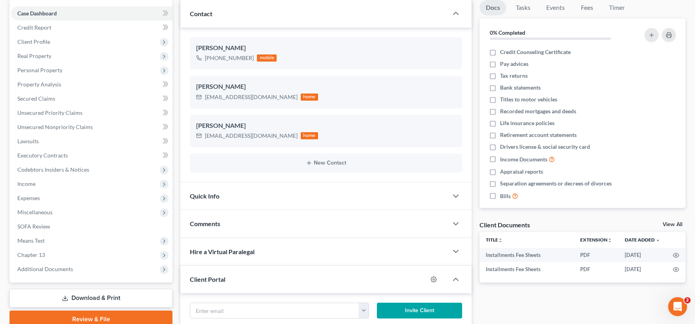
scroll to position [263, 0]
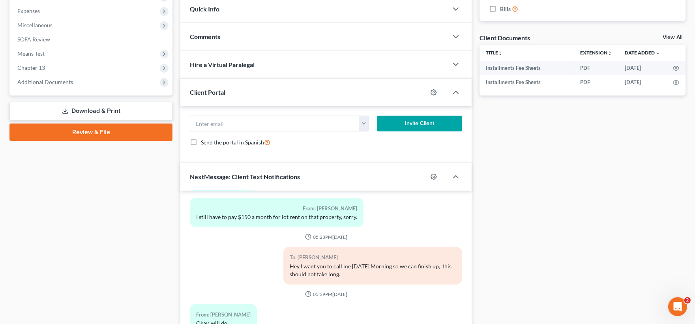
click at [92, 107] on link "Download & Print" at bounding box center [90, 111] width 163 height 19
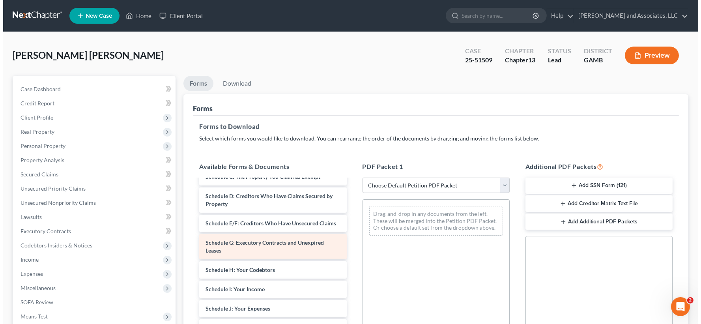
scroll to position [131, 0]
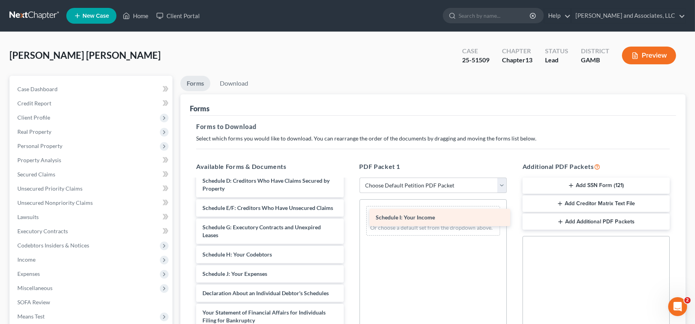
drag, startPoint x: 257, startPoint y: 276, endPoint x: 433, endPoint y: 207, distance: 189.6
click at [350, 207] on div "Schedule I: Your Income Installments Fee Sheets Installments Fee Sheets Volunta…" at bounding box center [270, 244] width 160 height 393
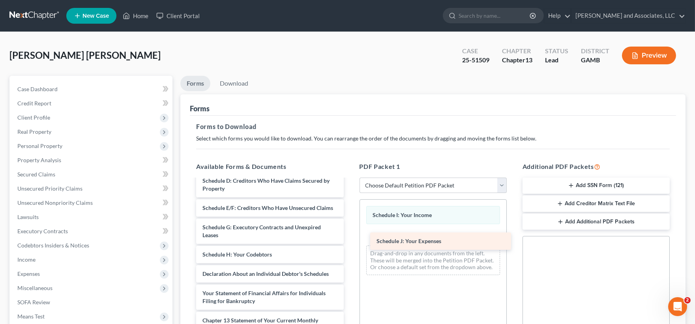
drag, startPoint x: 256, startPoint y: 285, endPoint x: 438, endPoint y: 233, distance: 188.8
click at [350, 233] on div "Schedule J: Your Expenses Installments Fee Sheets Installments Fee Sheets Volun…" at bounding box center [270, 235] width 160 height 374
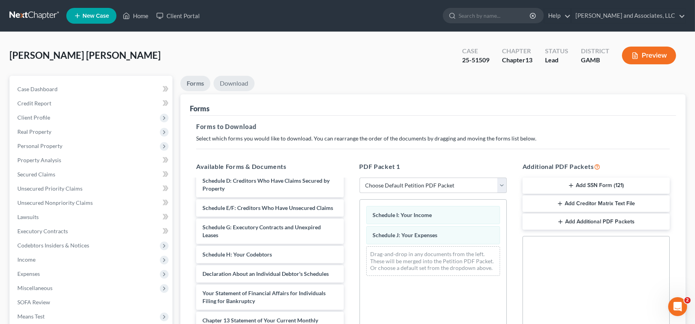
click at [237, 83] on link "Download" at bounding box center [233, 83] width 41 height 15
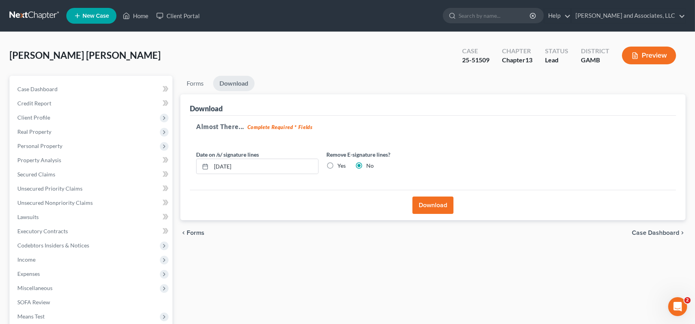
click at [433, 200] on button "Download" at bounding box center [432, 205] width 41 height 17
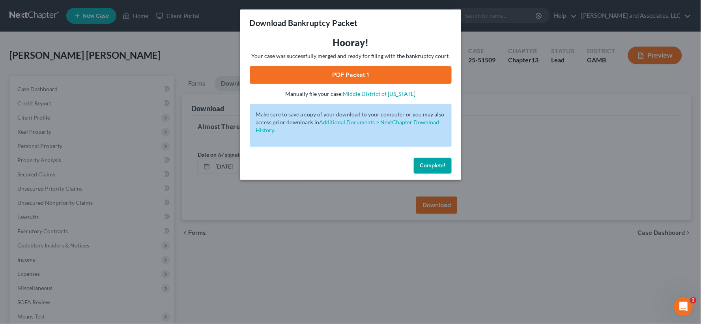
click at [411, 77] on link "PDF Packet 1" at bounding box center [351, 74] width 202 height 17
